Goal: Check status: Check status

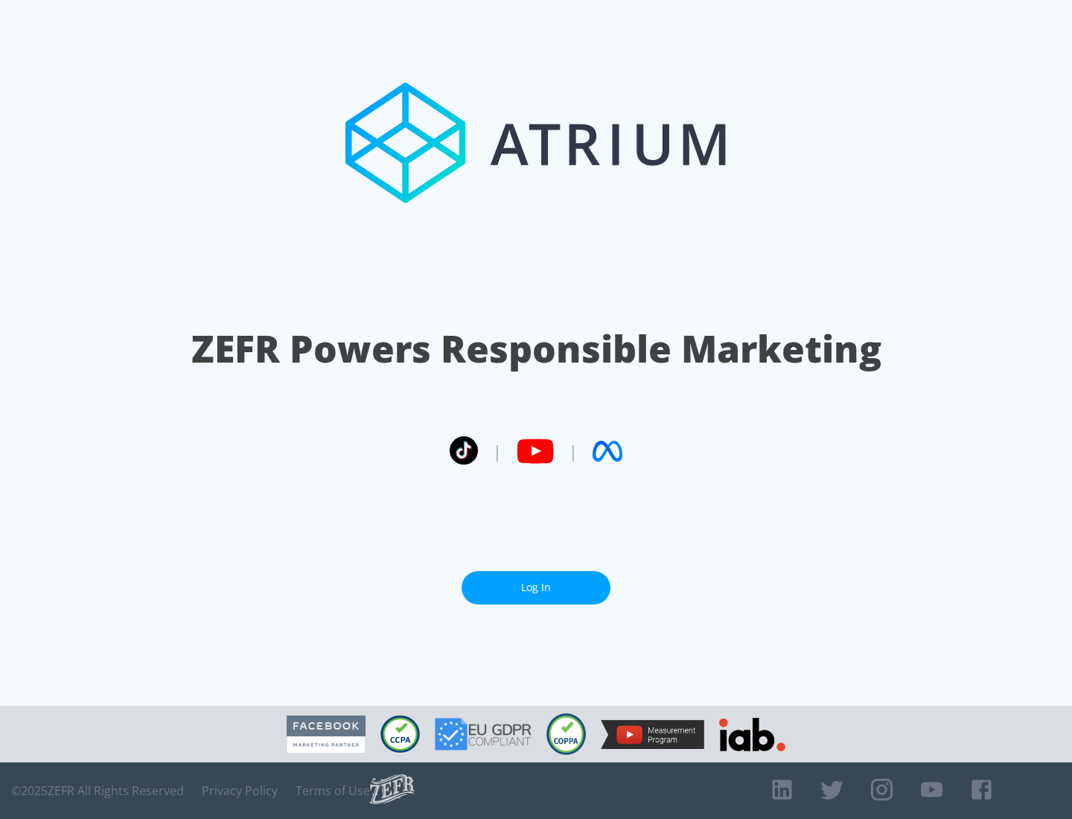
click at [536, 581] on link "Log In" at bounding box center [536, 588] width 149 height 34
